Goal: Find specific page/section: Find specific page/section

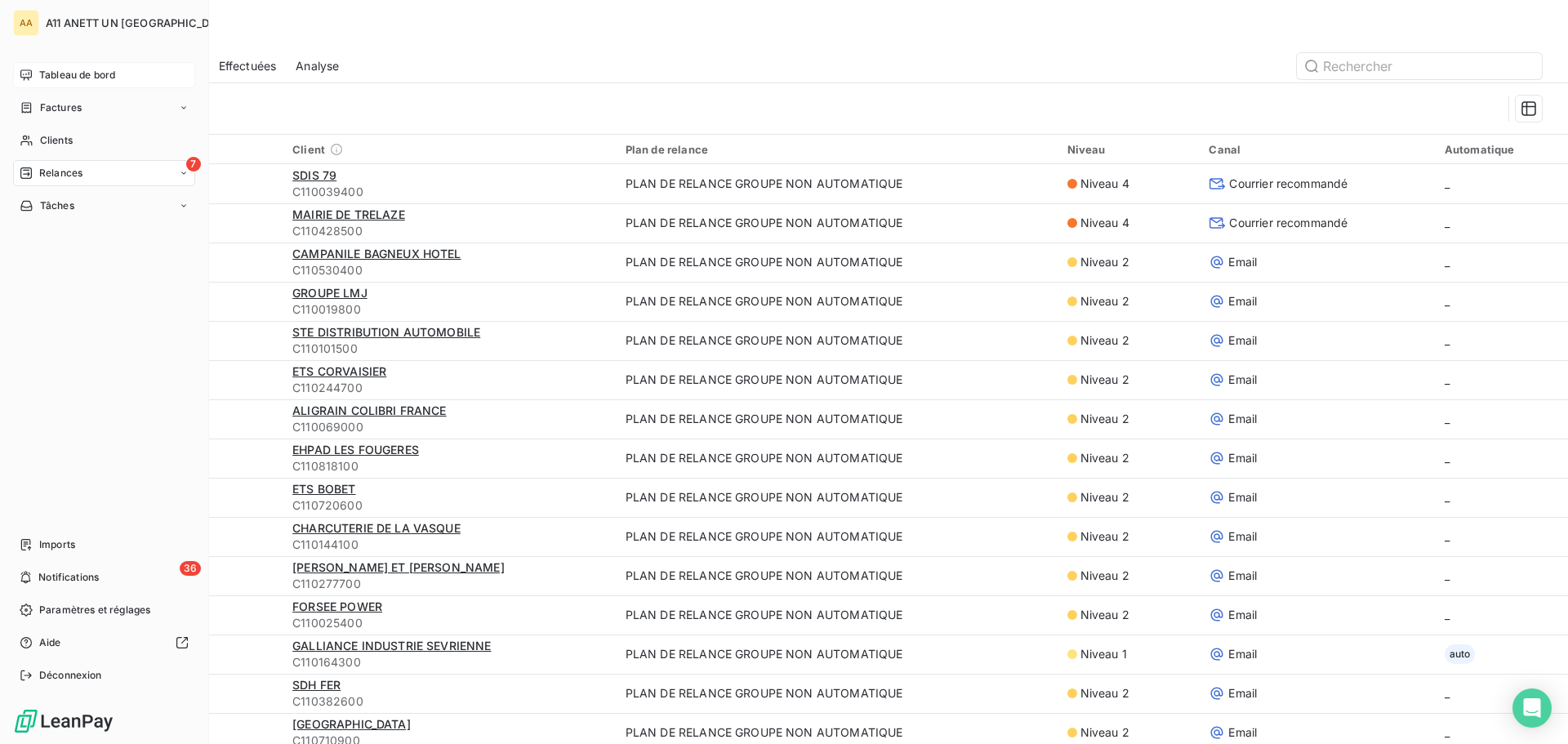
click at [58, 64] on div "Tableau de bord" at bounding box center [104, 75] width 182 height 26
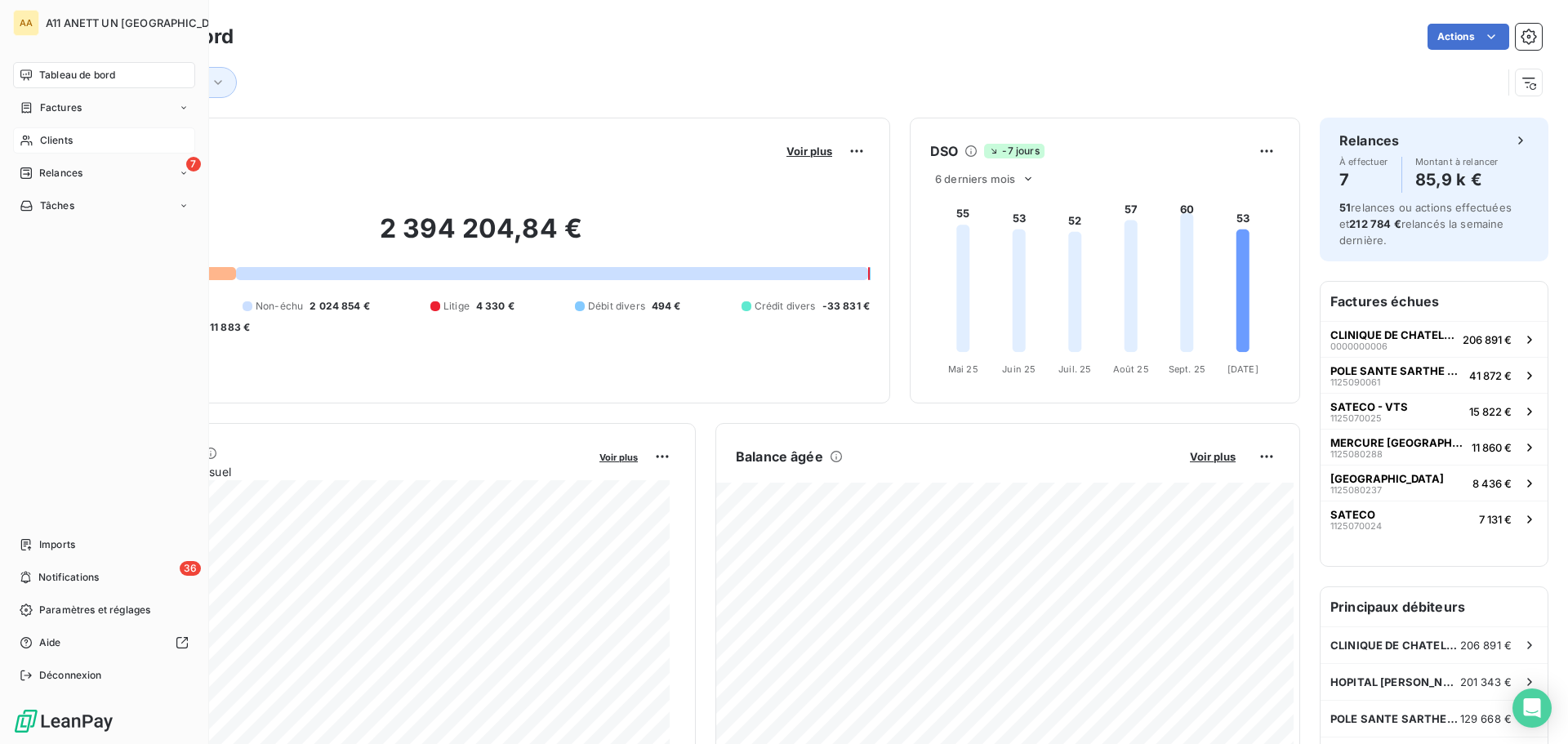
click at [58, 137] on span "Clients" at bounding box center [57, 140] width 33 height 14
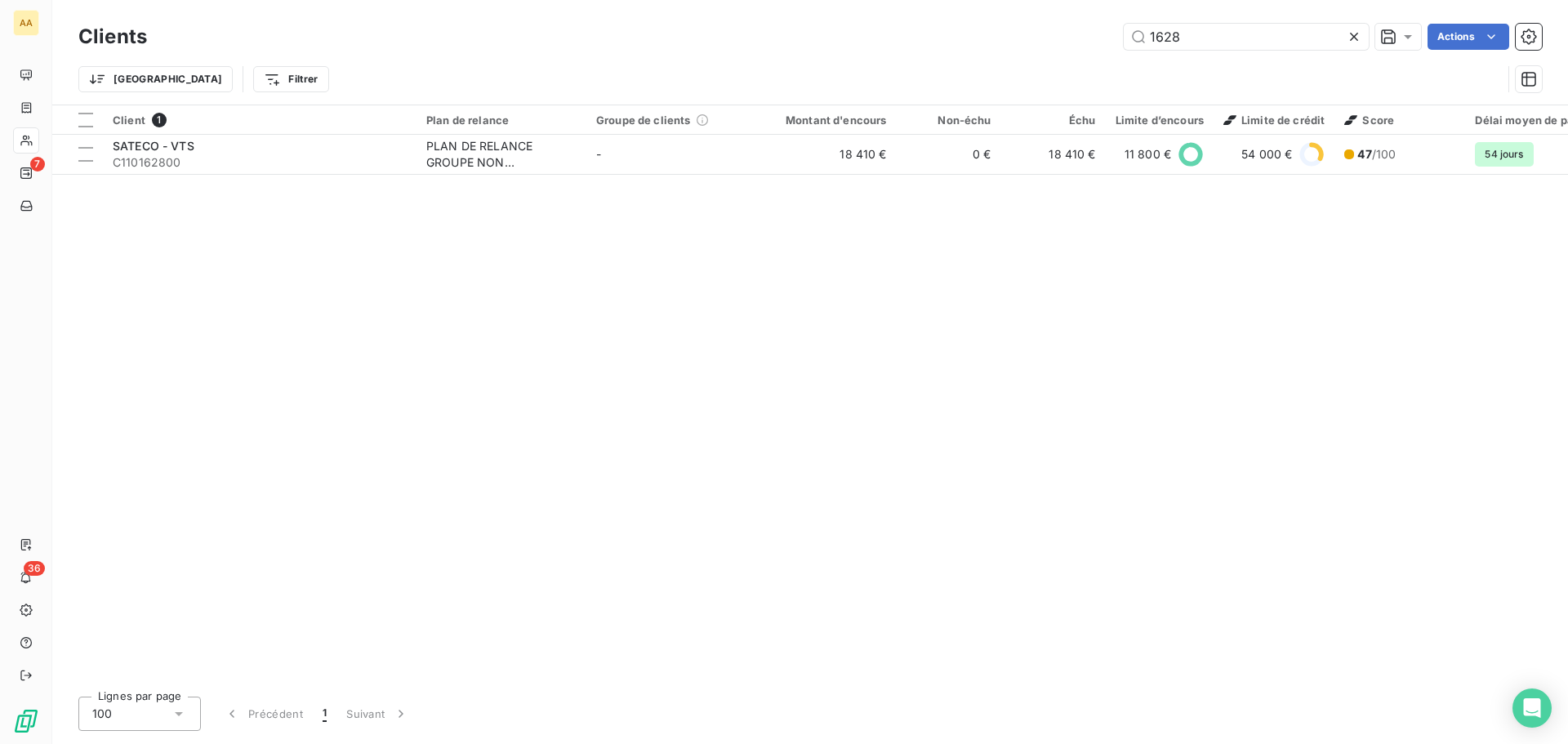
drag, startPoint x: 1202, startPoint y: 35, endPoint x: 1011, endPoint y: 65, distance: 193.3
click at [1011, 65] on div "Clients 1628 Actions Trier Filtrer" at bounding box center [810, 61] width 1464 height 85
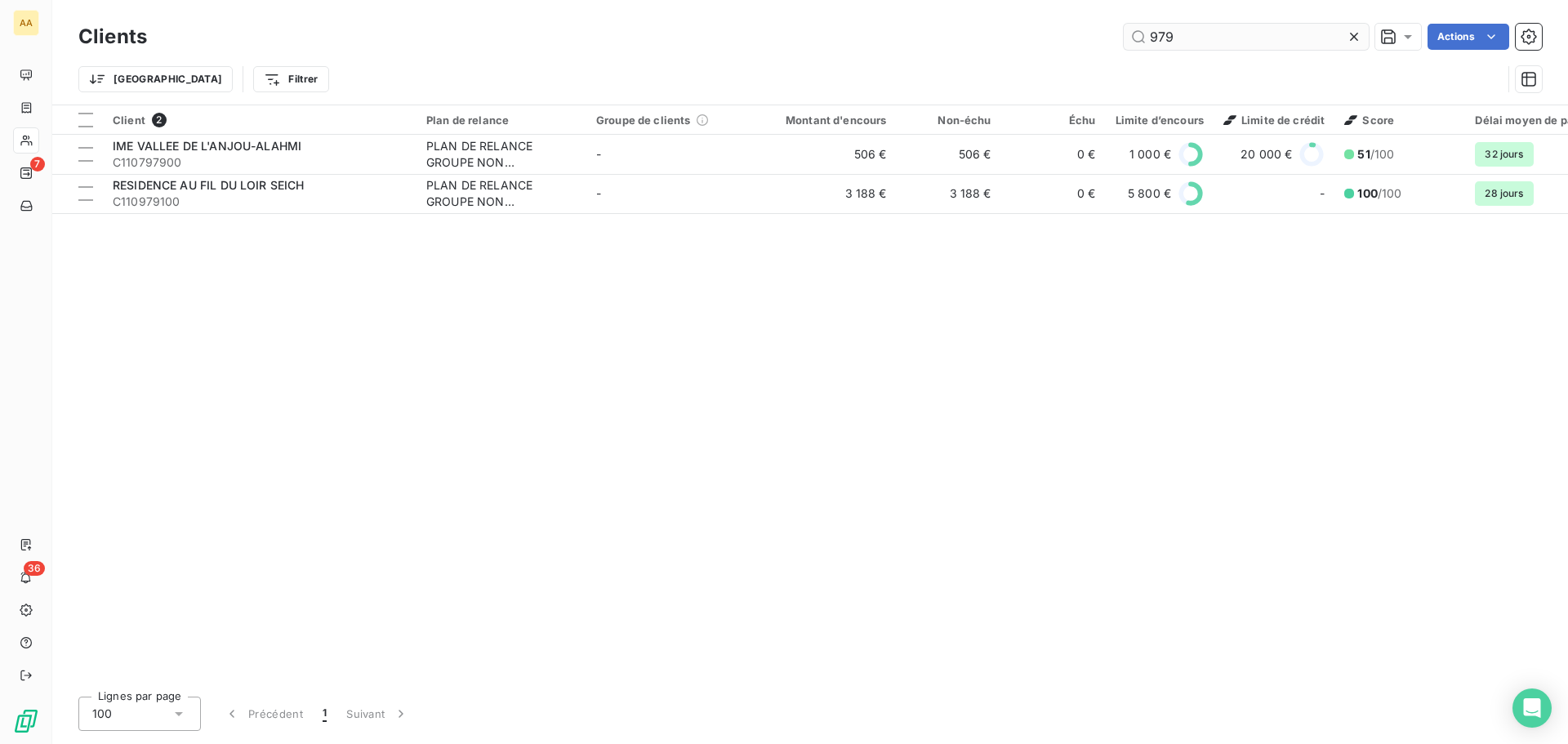
click at [1186, 36] on input "979" at bounding box center [1246, 36] width 245 height 26
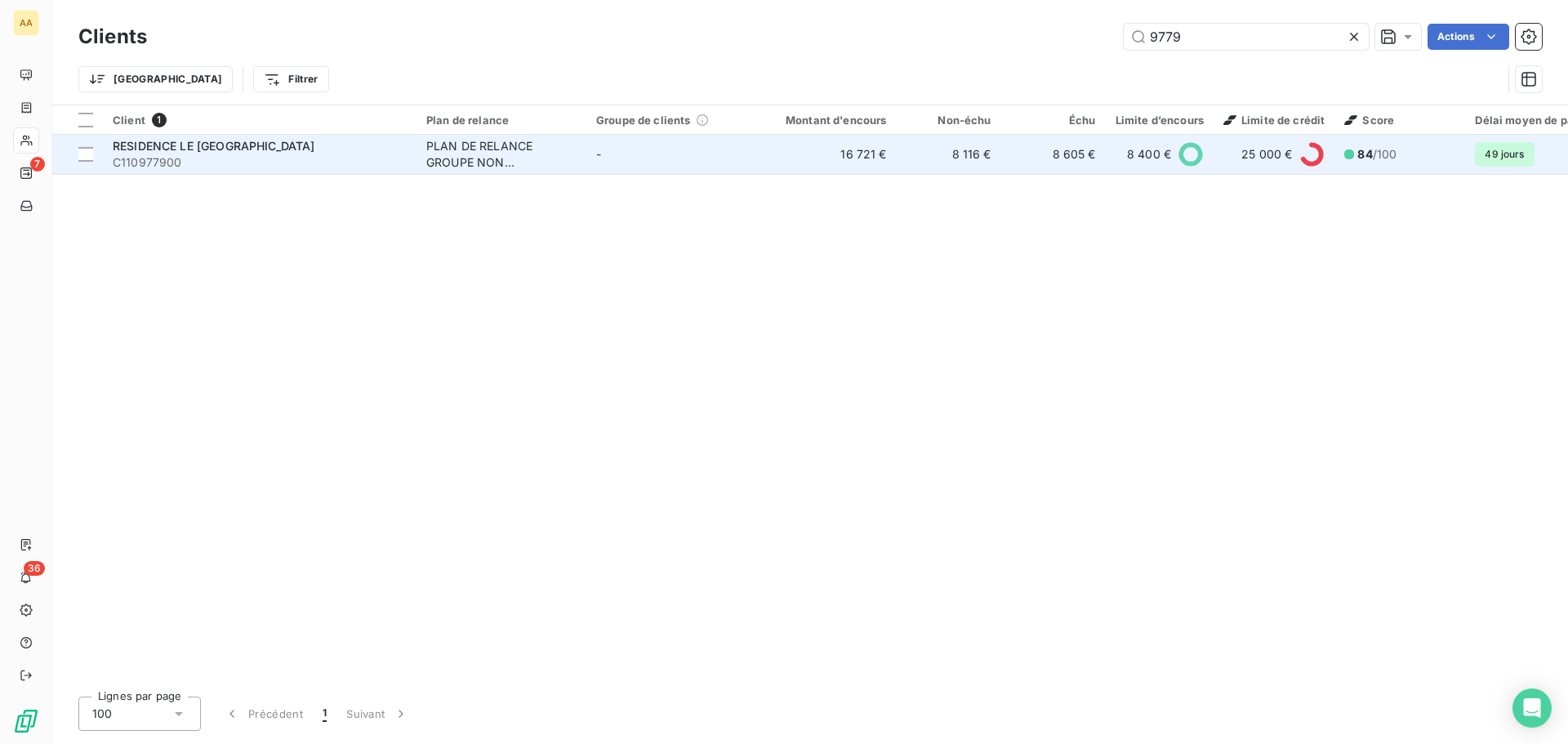
type input "9779"
click at [251, 147] on span "RESIDENCE LE [GEOGRAPHIC_DATA]" at bounding box center [214, 146] width 202 height 13
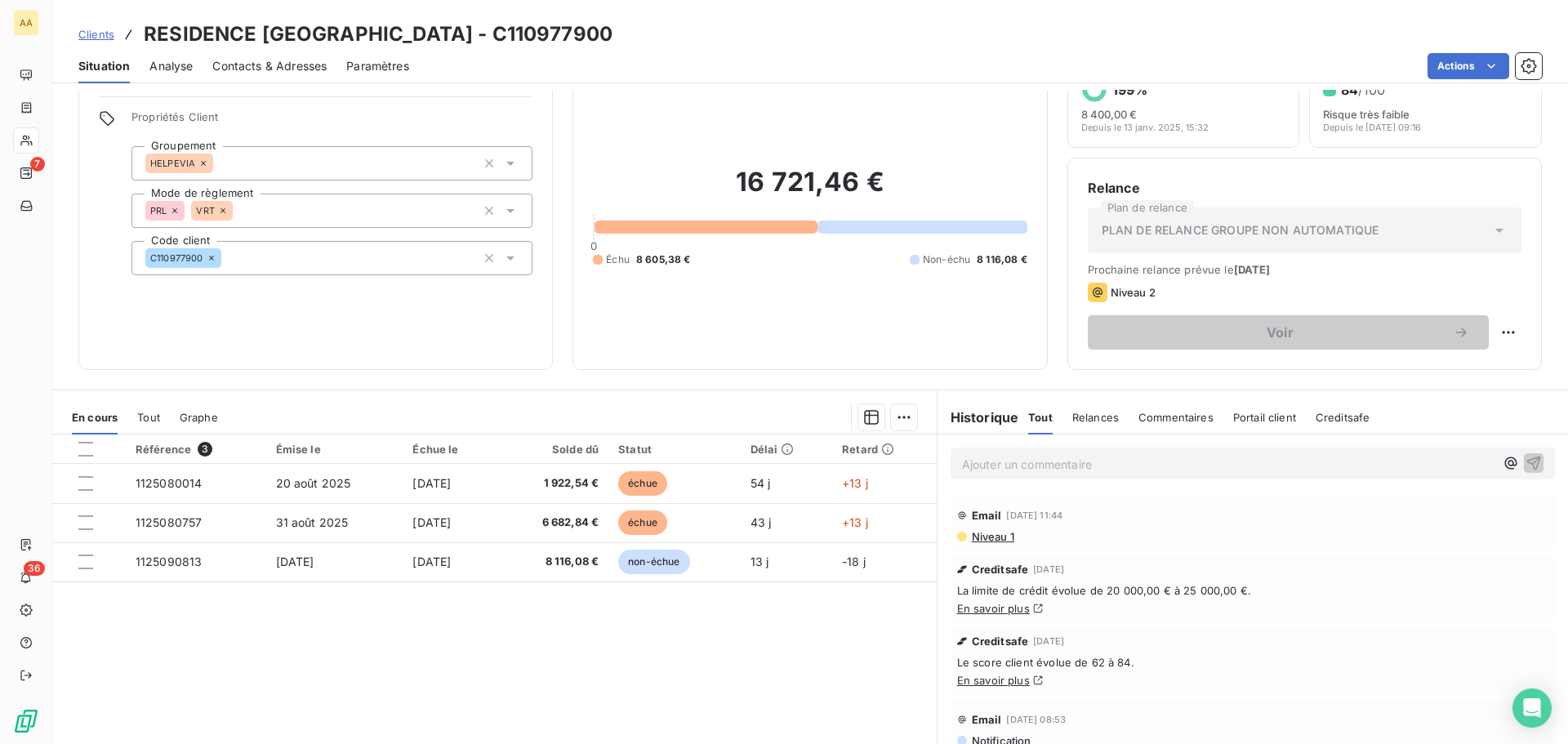
scroll to position [81, 0]
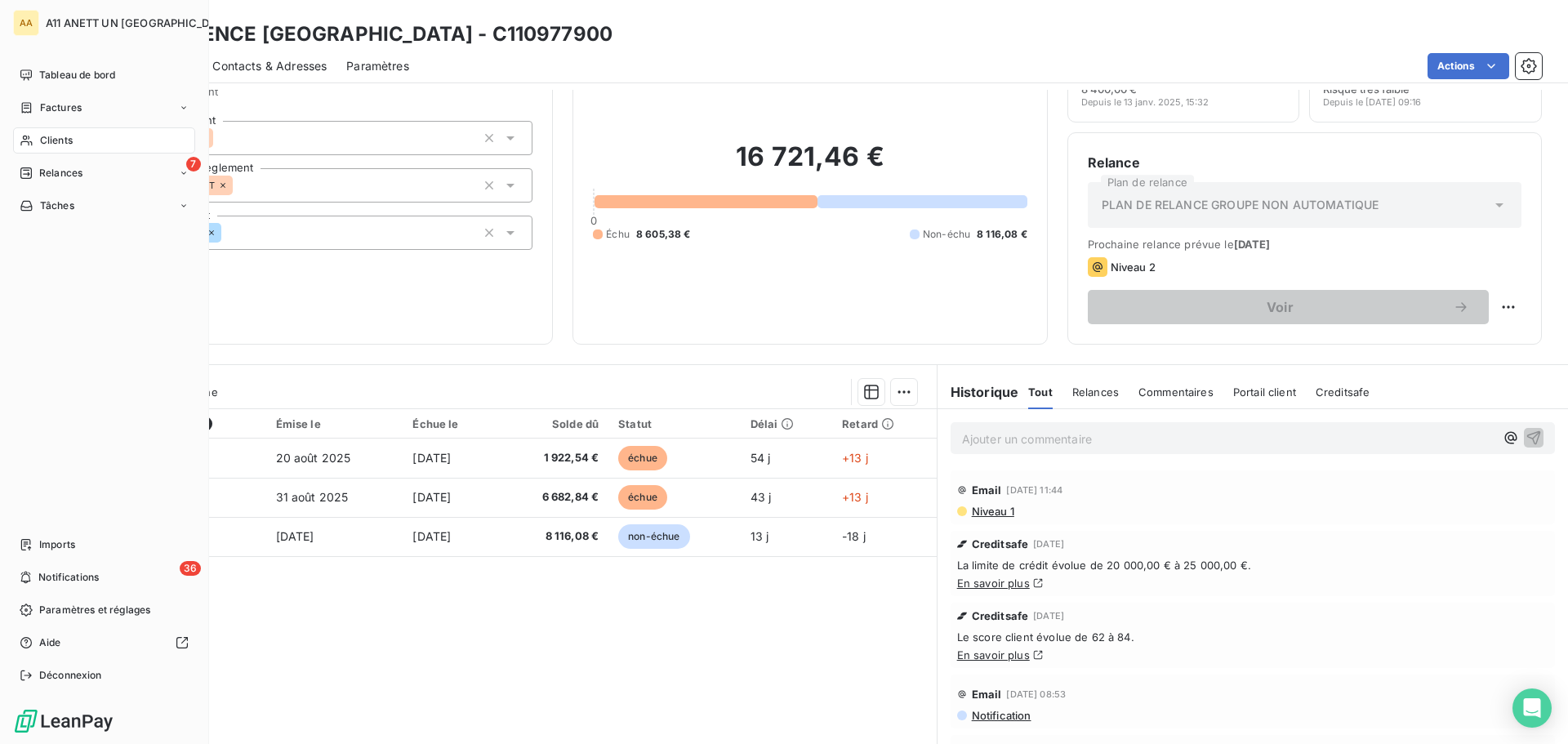
click at [49, 140] on span "Clients" at bounding box center [57, 140] width 33 height 14
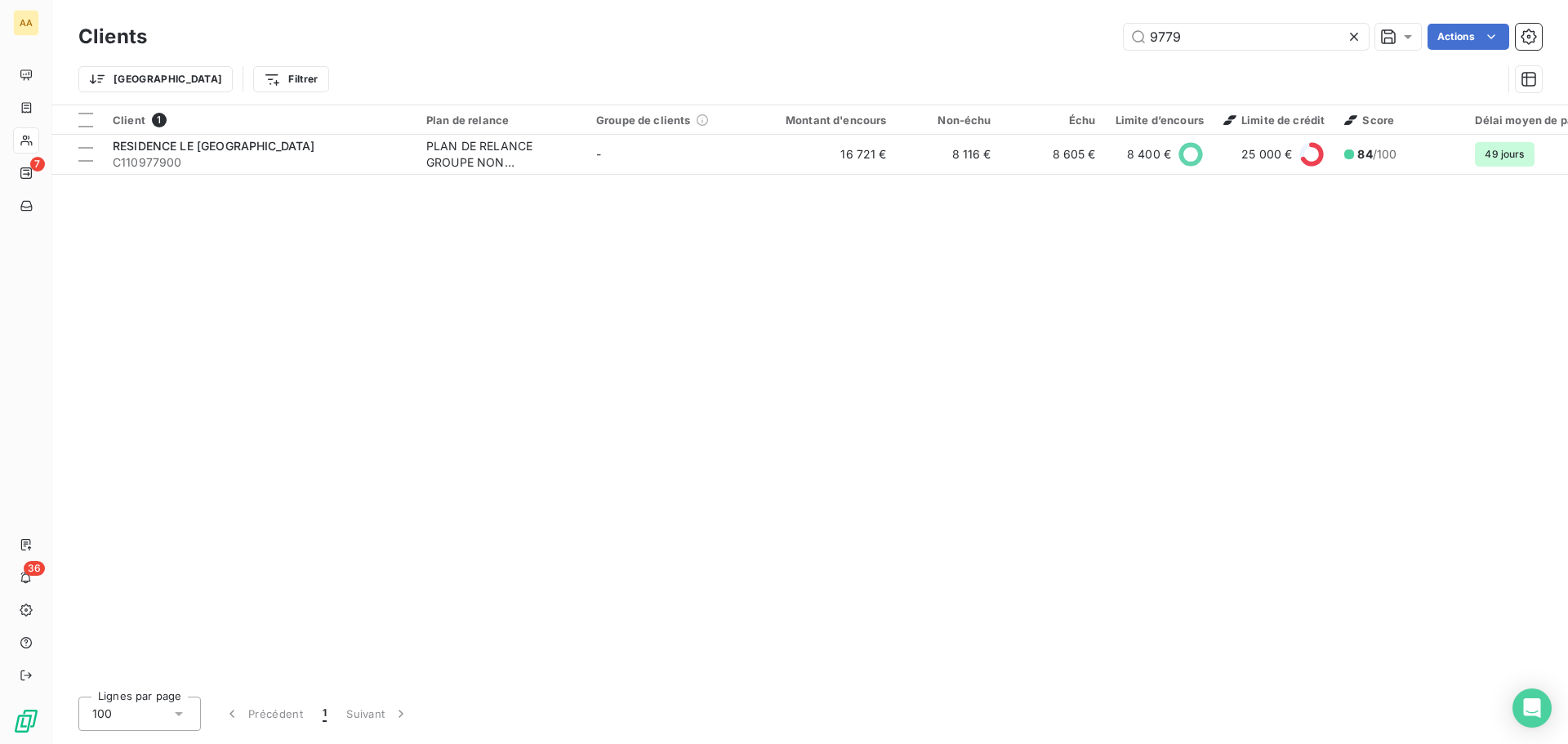
drag, startPoint x: 1184, startPoint y: 36, endPoint x: 975, endPoint y: 39, distance: 209.0
click at [978, 38] on div "9779 Actions" at bounding box center [854, 36] width 1375 height 26
type input "5304"
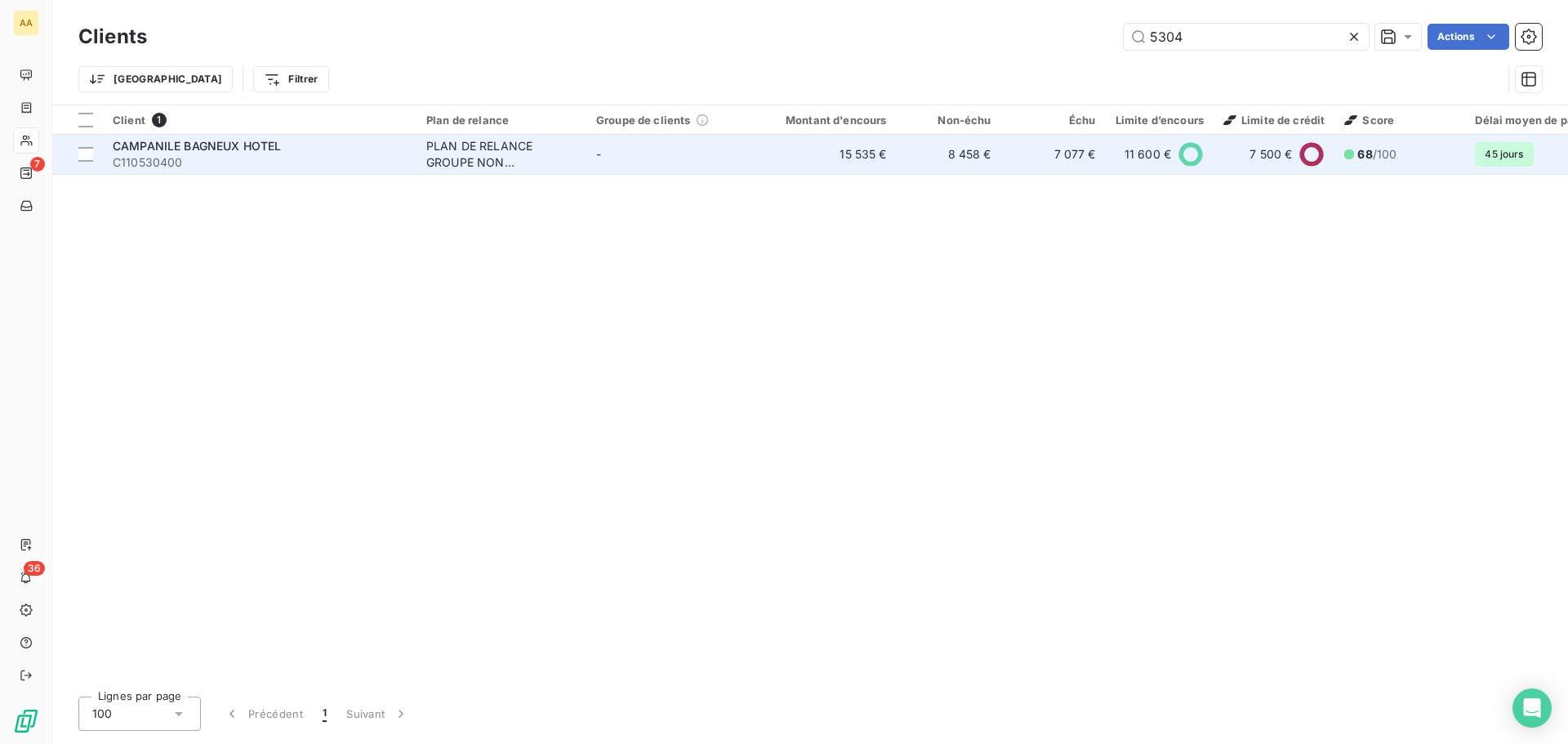
click at [226, 149] on span "CAMPANILE BAGNEUX HOTEL" at bounding box center [197, 146] width 169 height 13
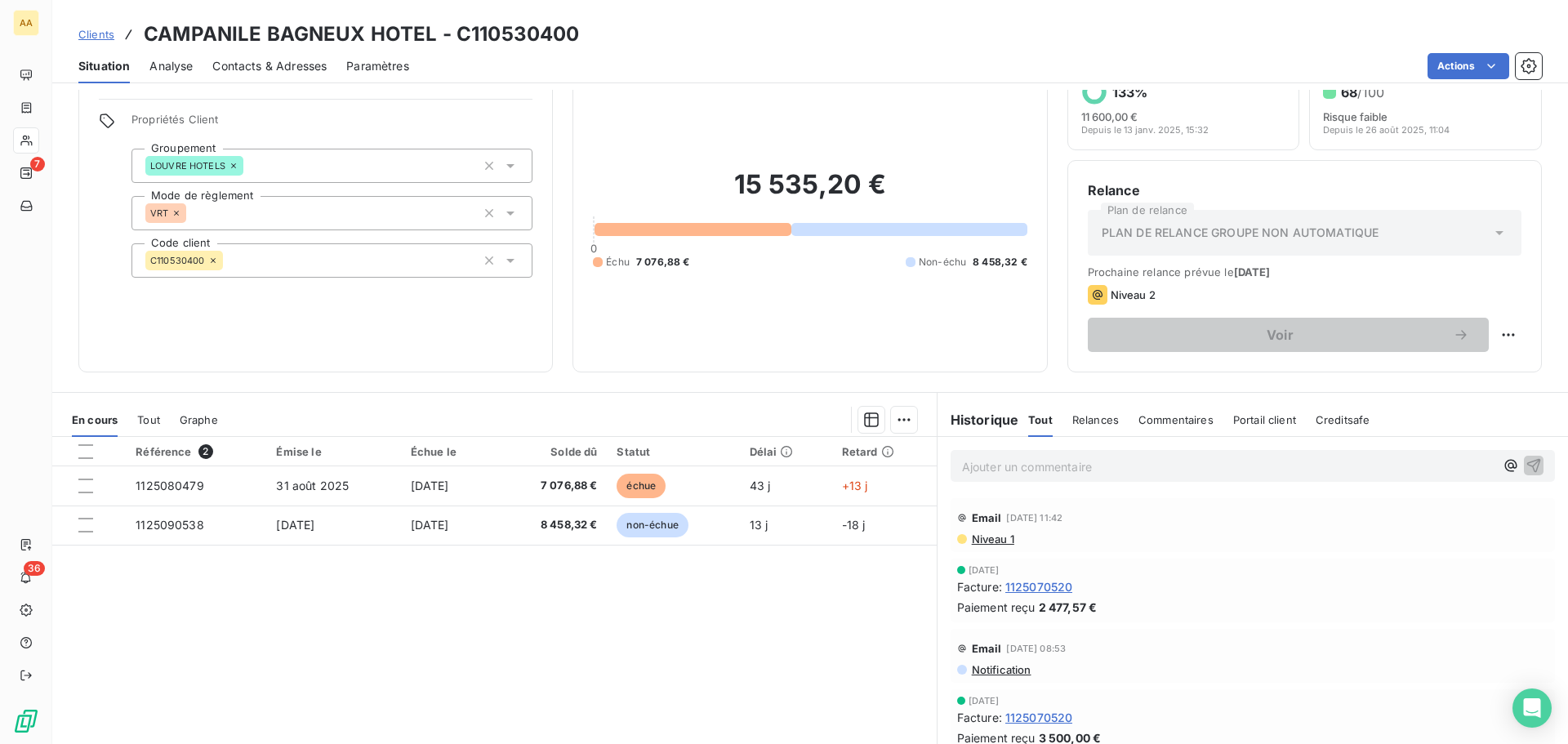
scroll to position [81, 0]
